Goal: Task Accomplishment & Management: Use online tool/utility

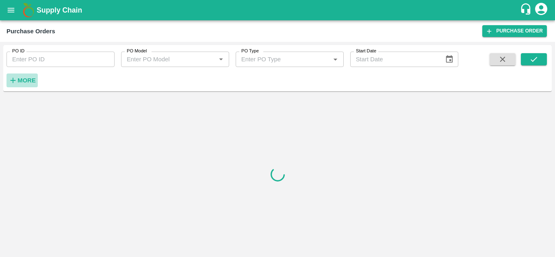
click at [20, 80] on strong "More" at bounding box center [26, 80] width 18 height 6
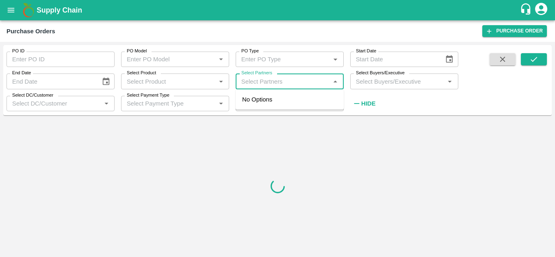
click at [281, 82] on input "Select Partners" at bounding box center [283, 81] width 90 height 11
paste input "9766081430"
type input "9766081430"
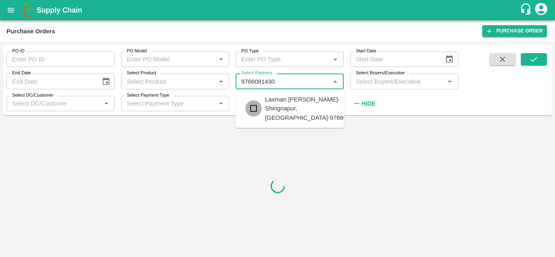
click at [252, 108] on input "checkbox" at bounding box center [253, 108] width 16 height 16
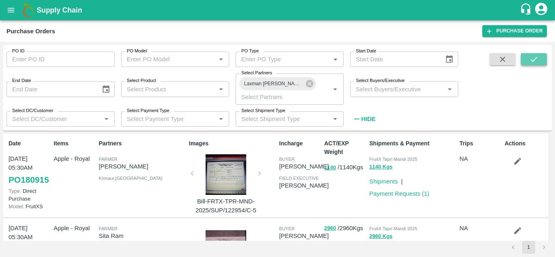
click at [530, 64] on icon "submit" at bounding box center [533, 59] width 9 height 9
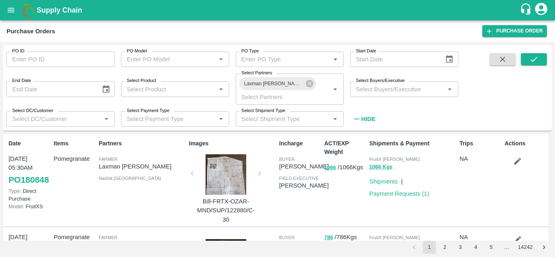
click at [241, 176] on div at bounding box center [225, 174] width 61 height 41
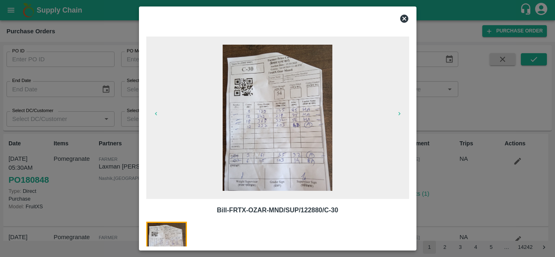
click at [402, 19] on icon at bounding box center [404, 19] width 8 height 8
